Goal: Task Accomplishment & Management: Use online tool/utility

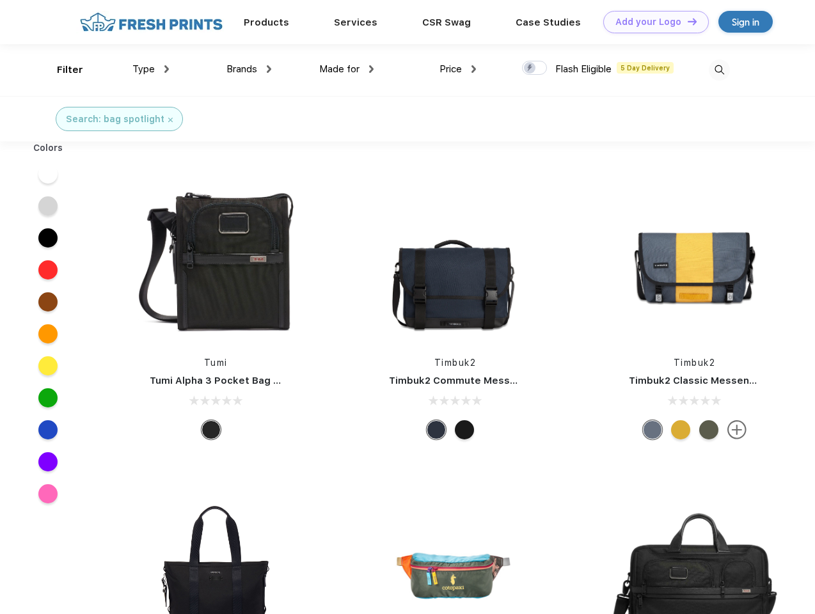
click at [651, 22] on link "Add your Logo Design Tool" at bounding box center [656, 22] width 106 height 22
click at [0, 0] on div "Design Tool" at bounding box center [0, 0] width 0 height 0
click at [687, 21] on link "Add your Logo Design Tool" at bounding box center [656, 22] width 106 height 22
click at [61, 70] on div "Filter" at bounding box center [70, 70] width 26 height 15
click at [151, 69] on span "Type" at bounding box center [143, 69] width 22 height 12
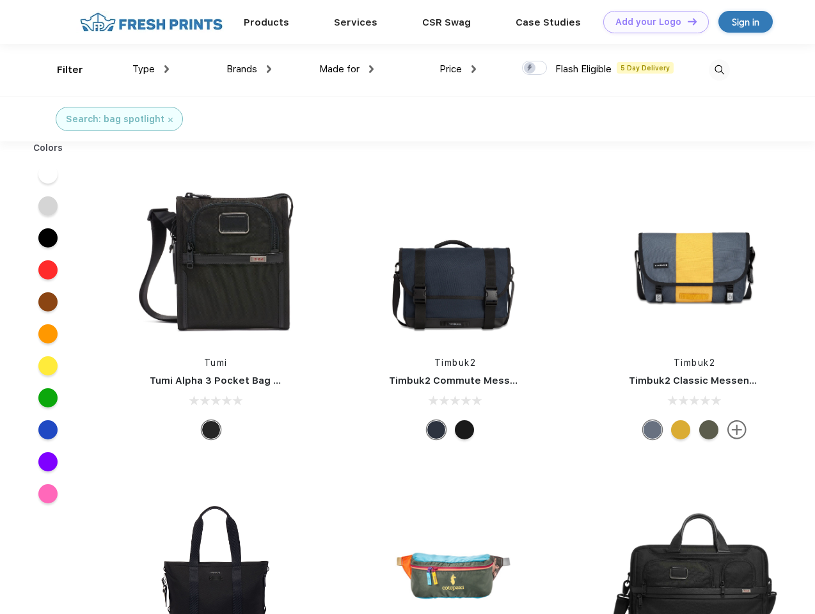
click at [249, 69] on span "Brands" at bounding box center [242, 69] width 31 height 12
click at [347, 69] on span "Made for" at bounding box center [339, 69] width 40 height 12
click at [458, 69] on span "Price" at bounding box center [451, 69] width 22 height 12
click at [535, 68] on div at bounding box center [534, 68] width 25 height 14
click at [531, 68] on input "checkbox" at bounding box center [526, 64] width 8 height 8
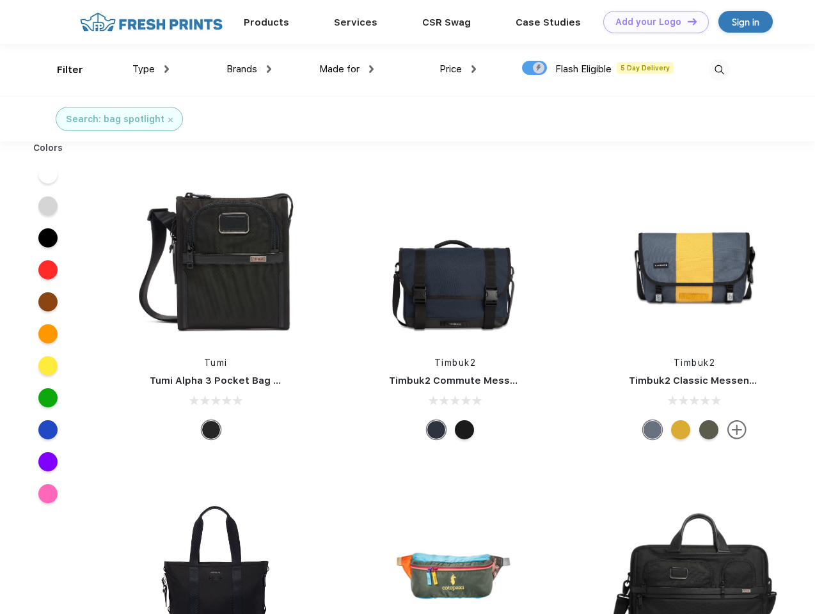
click at [719, 70] on img at bounding box center [719, 70] width 21 height 21
